Goal: Transaction & Acquisition: Purchase product/service

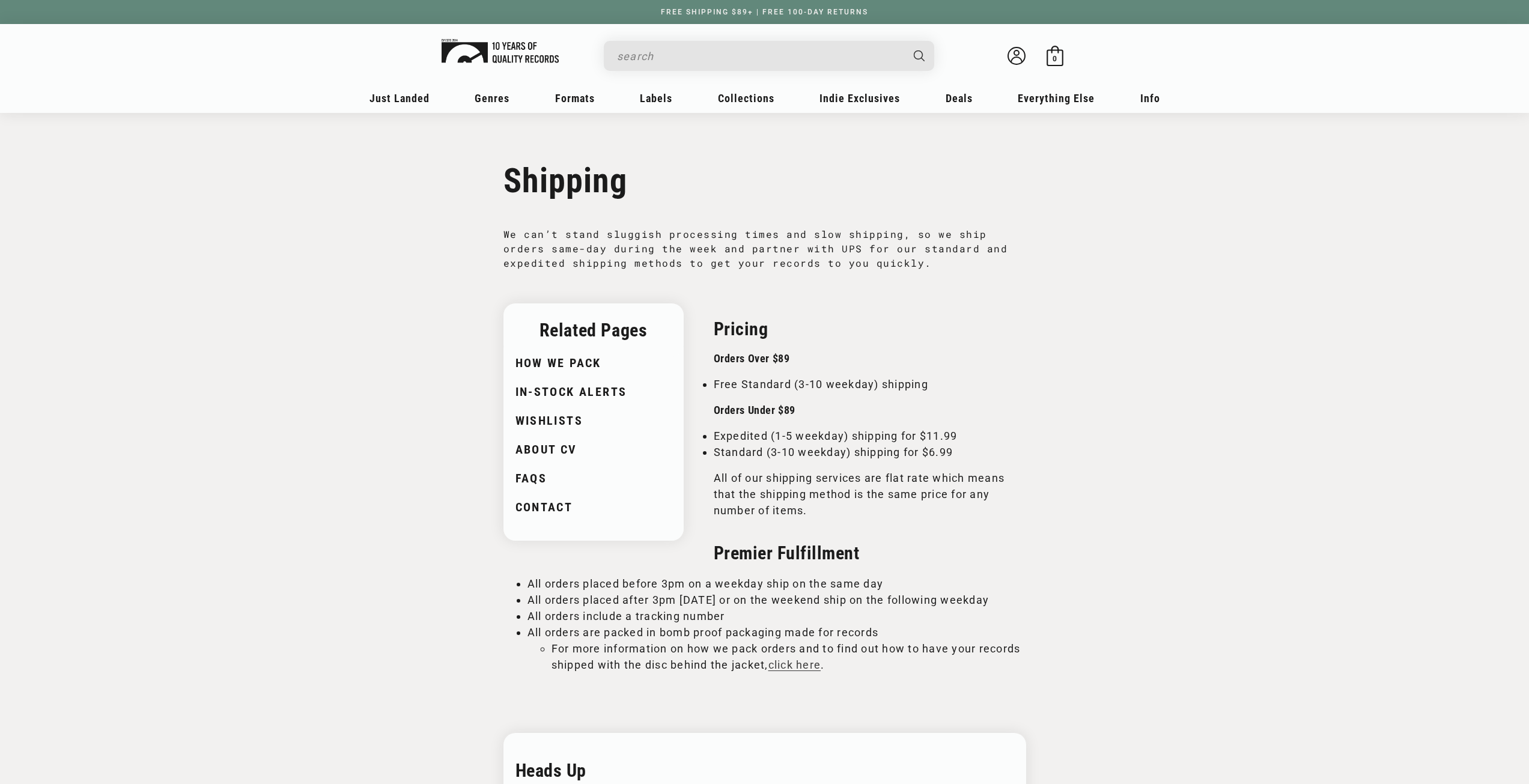
click at [503, 60] on img at bounding box center [500, 51] width 117 height 24
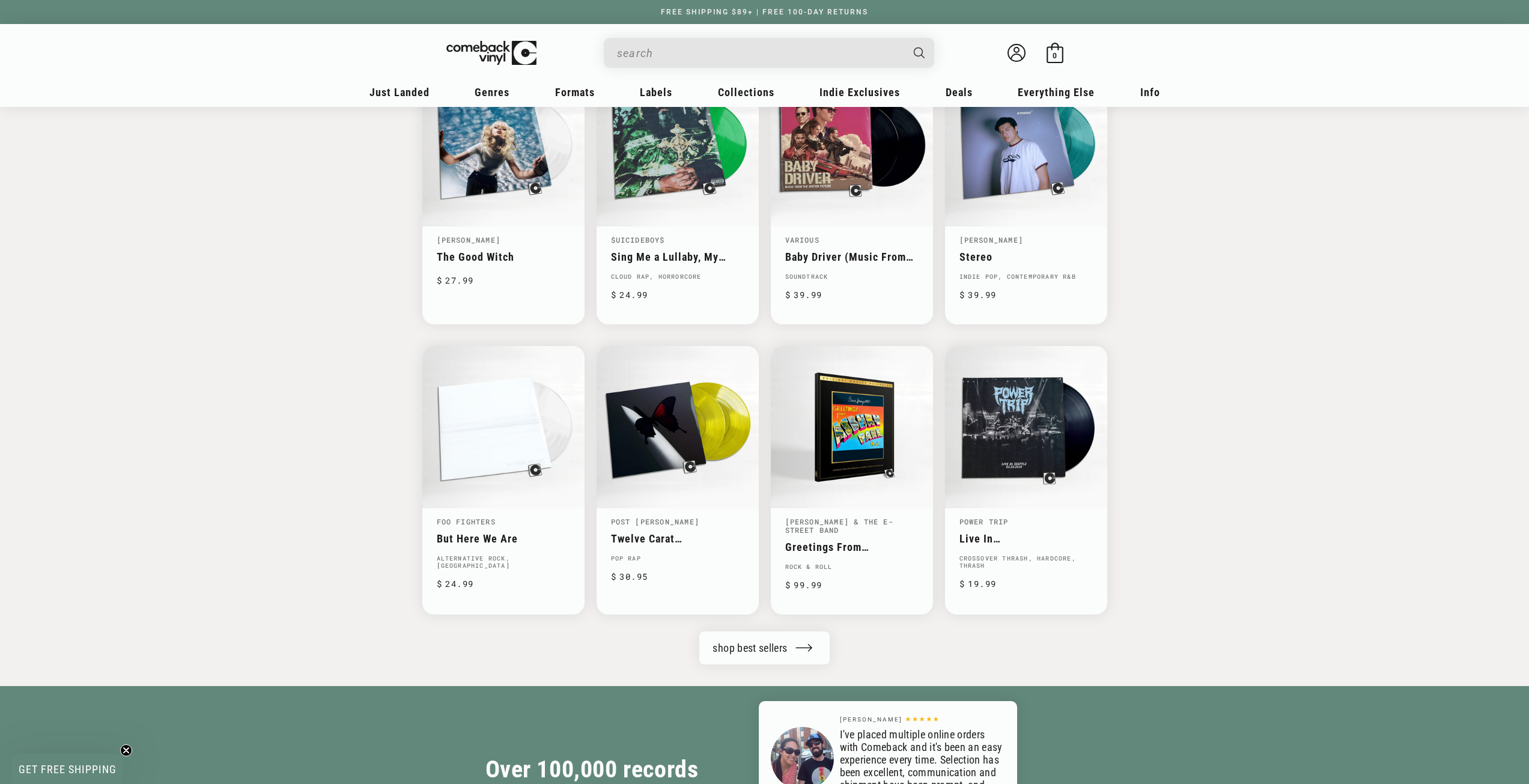
scroll to position [1021, 0]
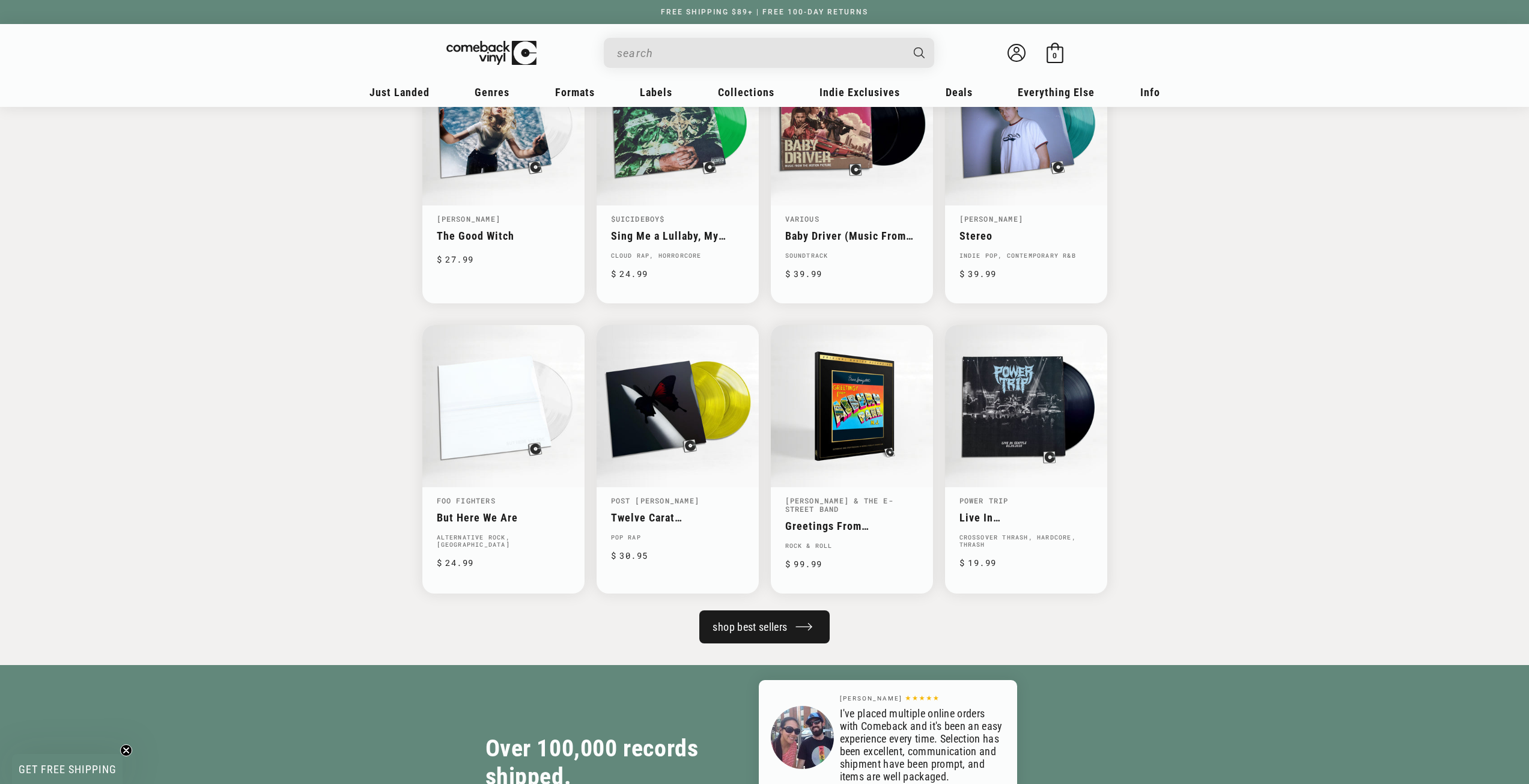
click at [771, 628] on link "shop best sellers" at bounding box center [764, 627] width 130 height 33
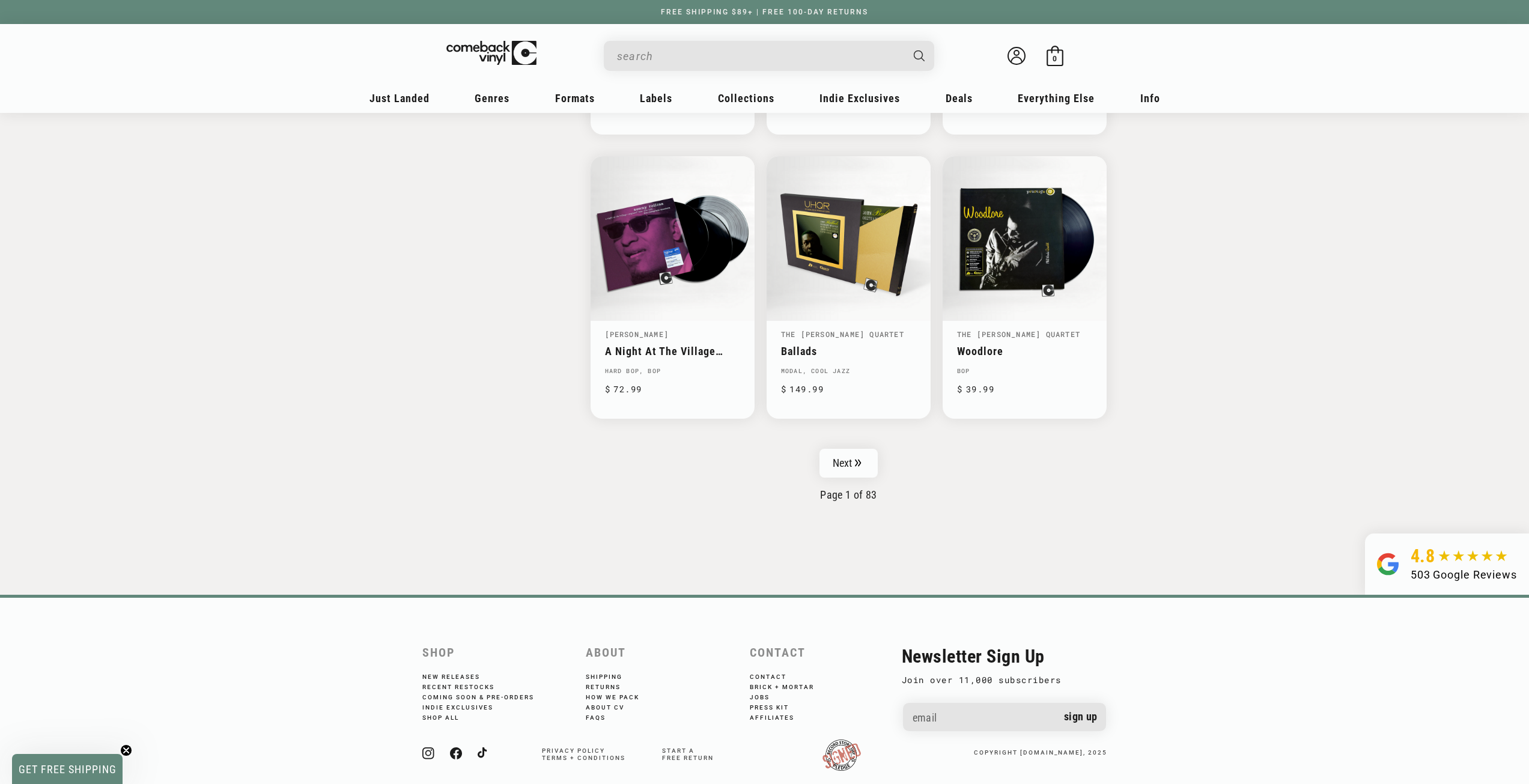
scroll to position [1843, 0]
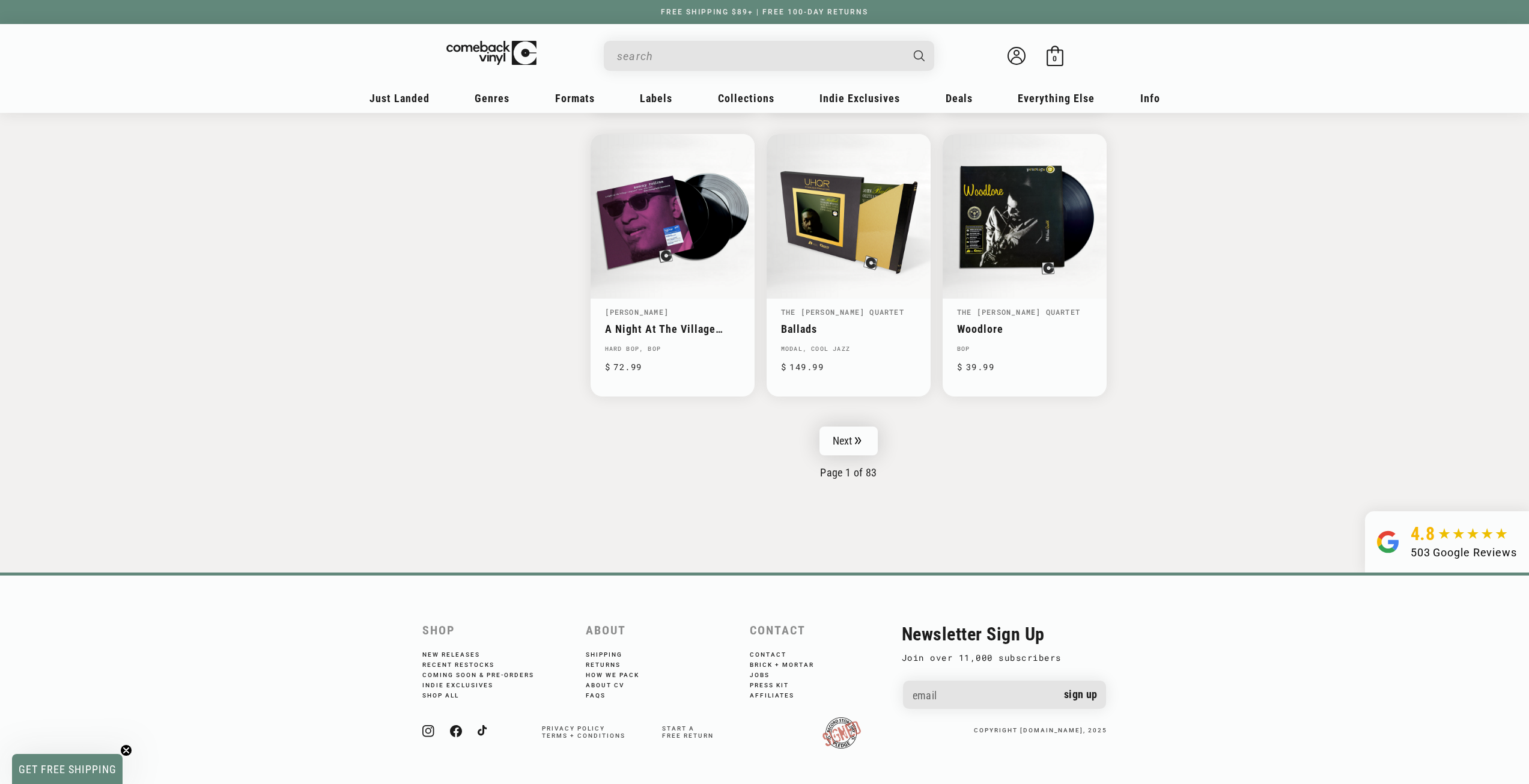
click at [837, 443] on link "Next" at bounding box center [849, 440] width 59 height 29
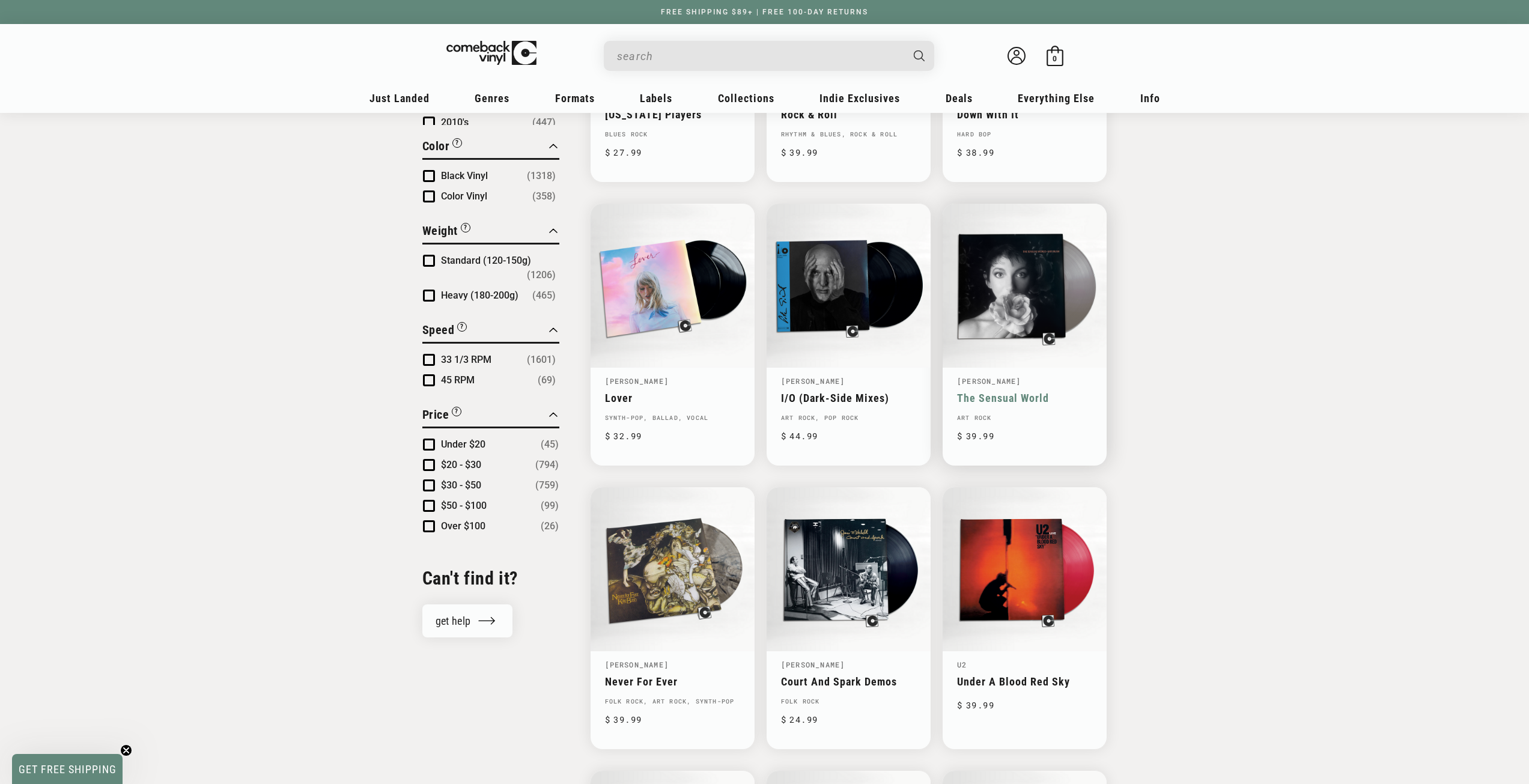
scroll to position [1021, 0]
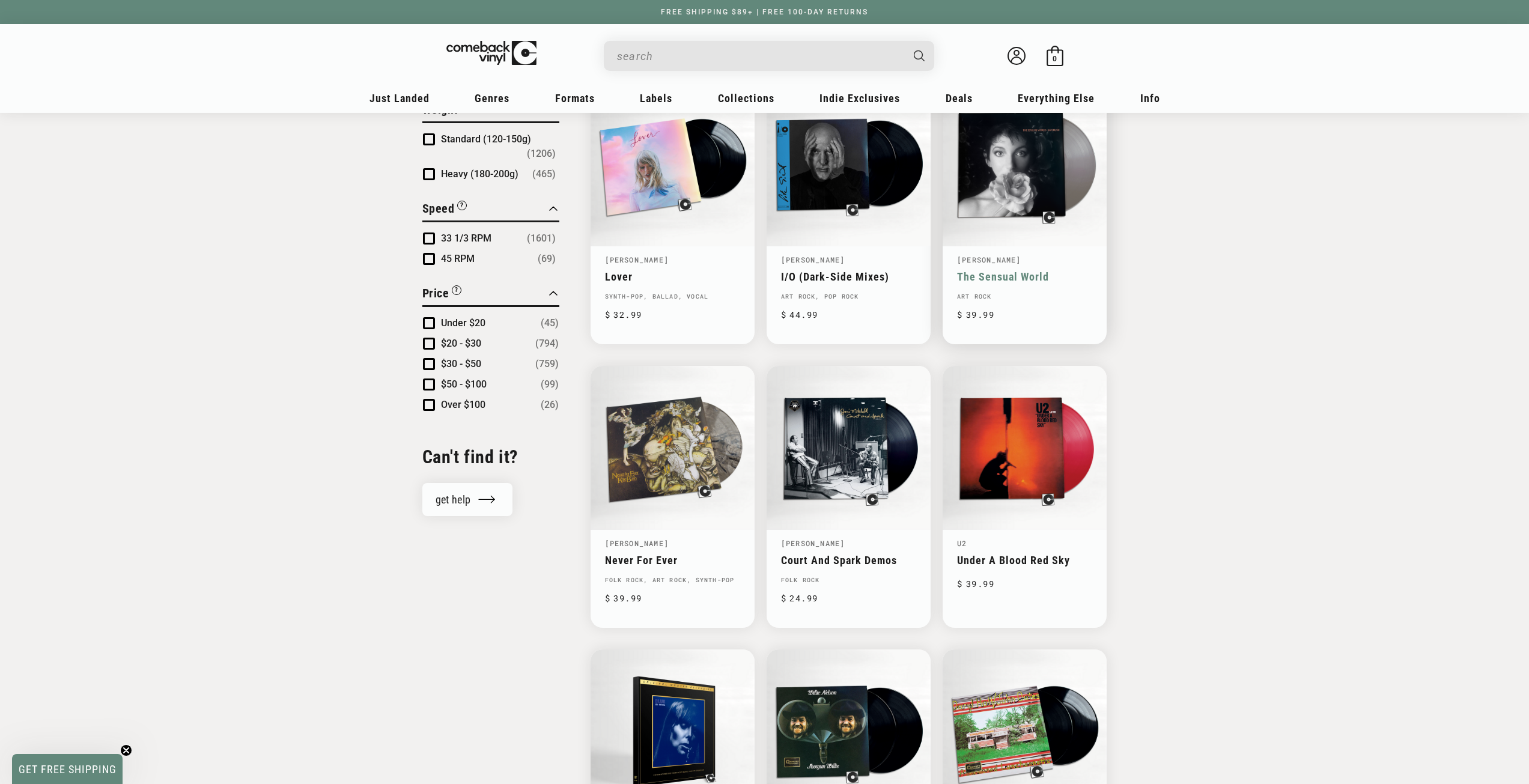
click at [996, 271] on link "The Sensual World" at bounding box center [1024, 277] width 135 height 13
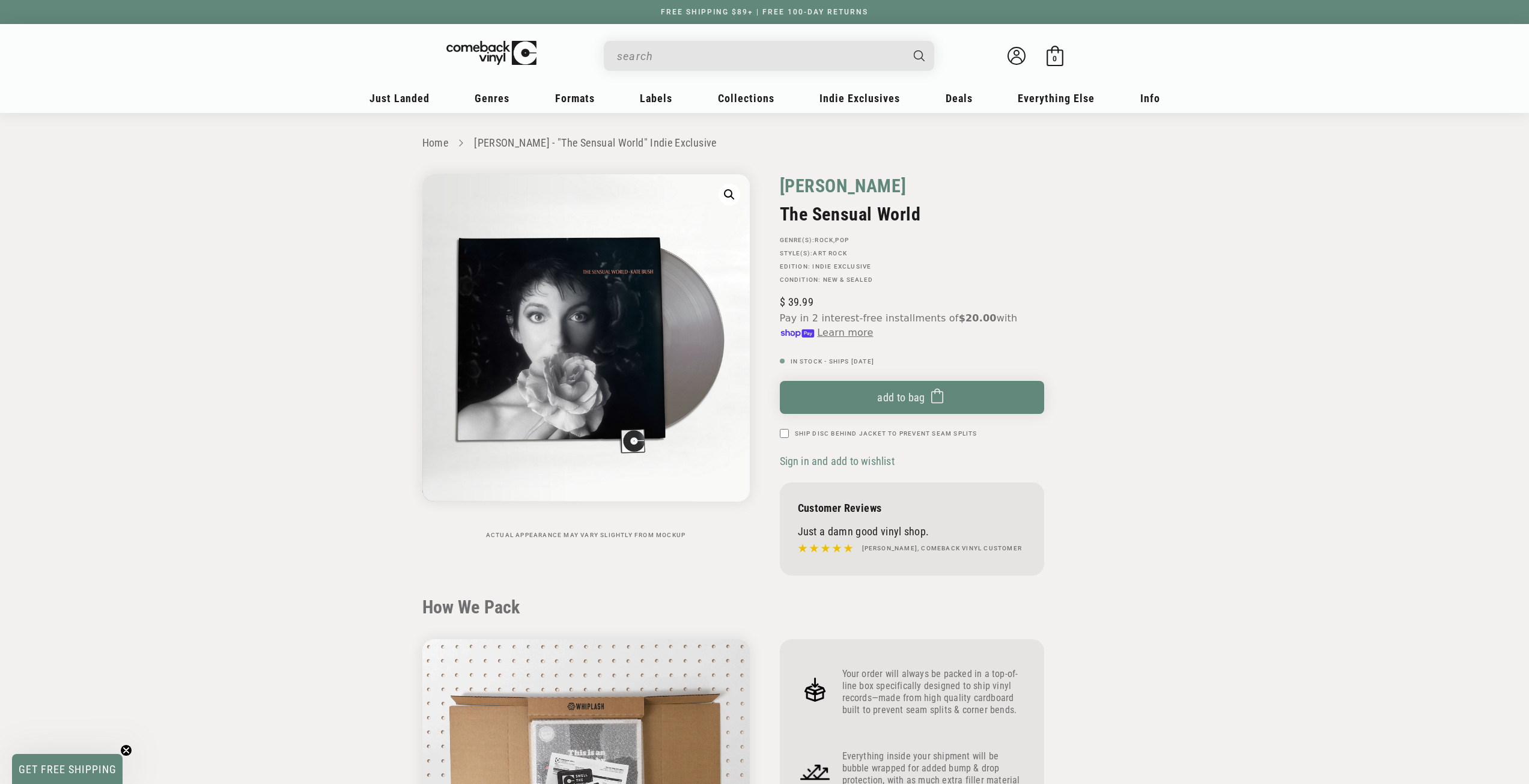
click at [817, 184] on link "[PERSON_NAME]" at bounding box center [843, 186] width 127 height 23
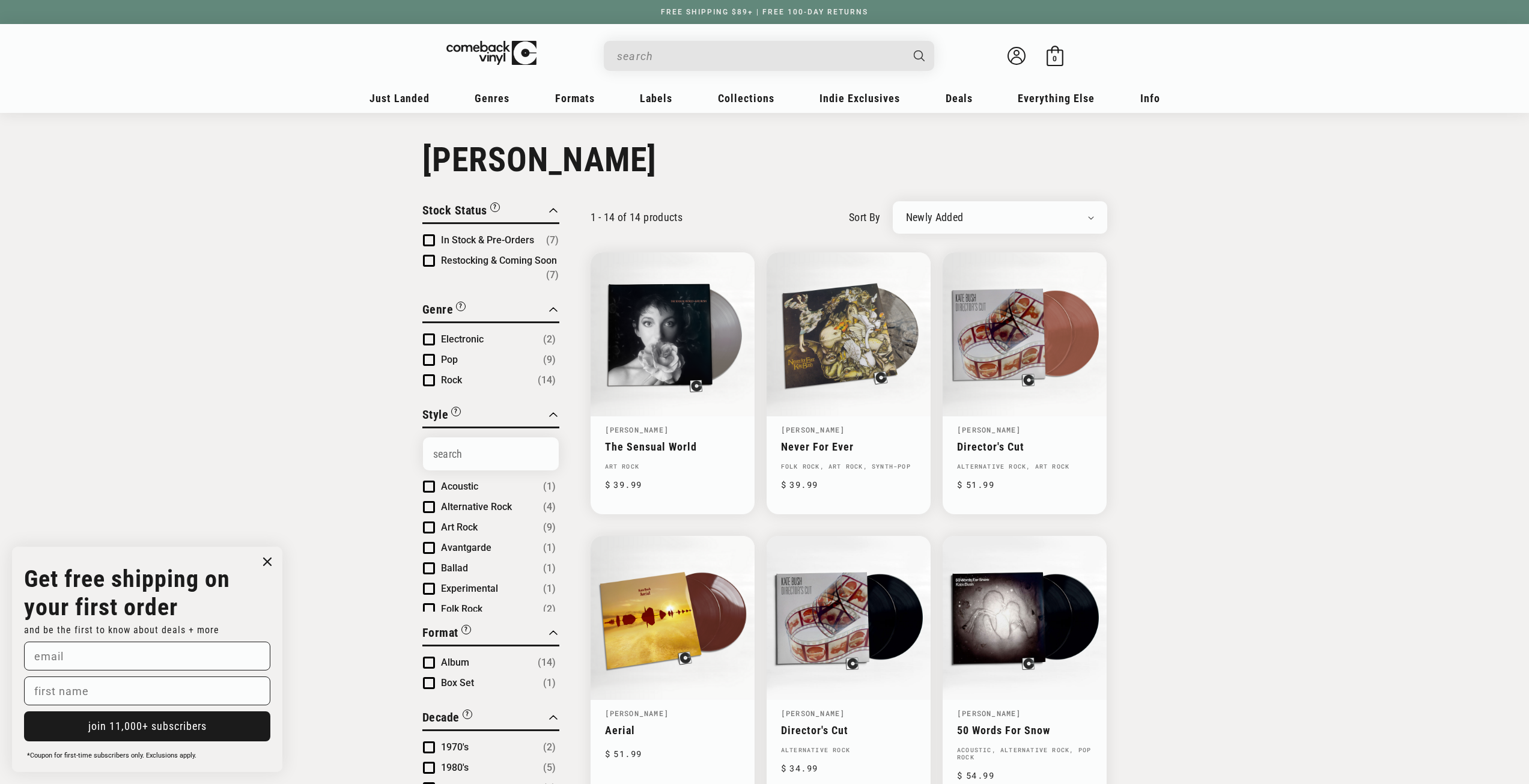
click at [1016, 55] on icon at bounding box center [1016, 55] width 18 height 18
